Goal: Task Accomplishment & Management: Use online tool/utility

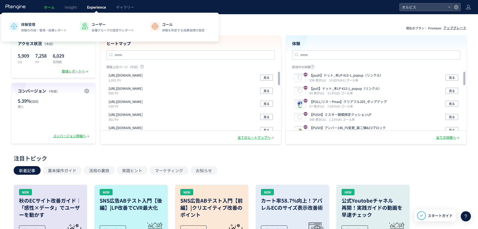
click at [103, 6] on span "Experience" at bounding box center [96, 7] width 19 height 5
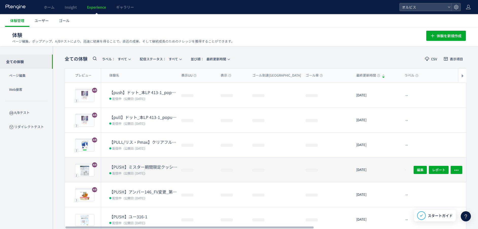
scroll to position [121, 0]
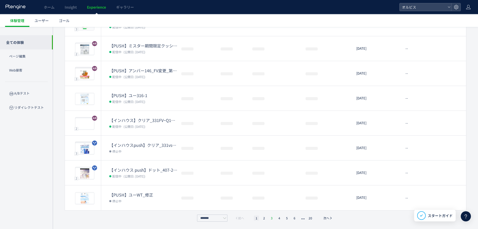
click at [277, 217] on li "3" at bounding box center [279, 218] width 5 height 5
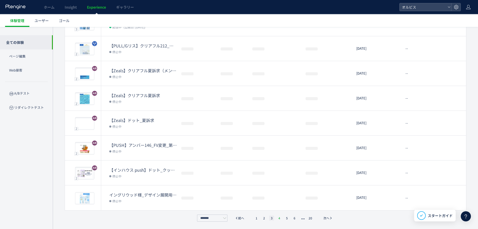
click at [284, 217] on li "4" at bounding box center [286, 218] width 5 height 5
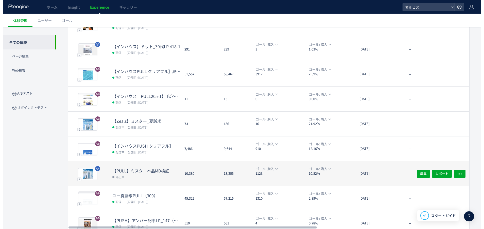
scroll to position [70, 0]
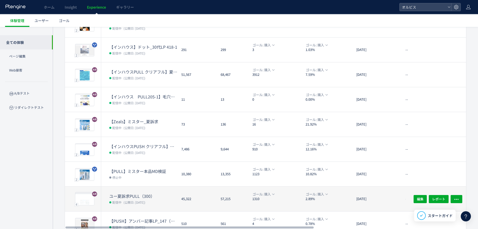
click at [211, 199] on div "45,322" at bounding box center [196, 199] width 39 height 25
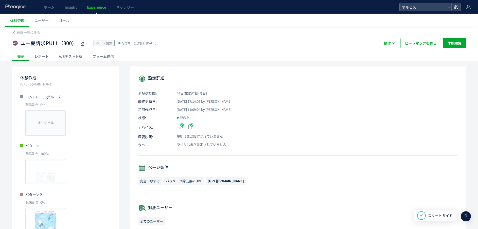
click at [77, 57] on div "A/Bテスト分析" at bounding box center [71, 56] width 34 height 10
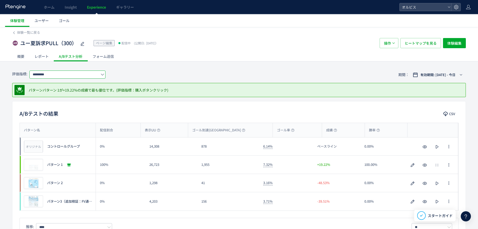
click at [61, 75] on input "*********" at bounding box center [67, 75] width 76 height 8
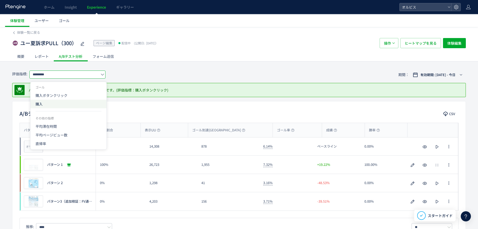
click at [61, 105] on span "購入" at bounding box center [69, 104] width 66 height 9
type input "**"
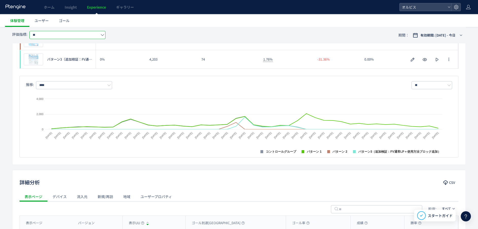
scroll to position [2, 0]
